Goal: Information Seeking & Learning: Learn about a topic

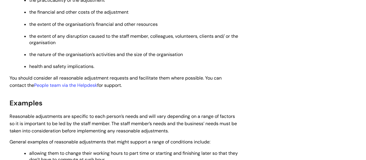
scroll to position [347, 0]
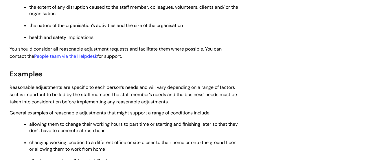
click at [119, 130] on p "allowing them to change their working hours to part time or starting and finish…" at bounding box center [133, 127] width 209 height 13
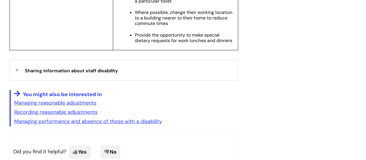
scroll to position [1105, 0]
